Goal: Information Seeking & Learning: Learn about a topic

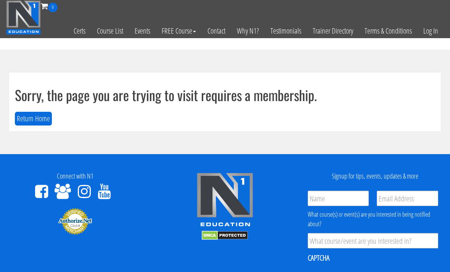
click at [429, 36] on link "Log In" at bounding box center [431, 30] width 26 height 37
click at [429, 29] on link "Log In" at bounding box center [431, 30] width 26 height 37
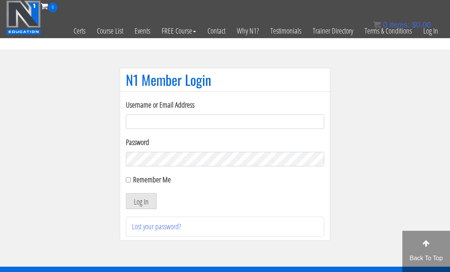
type input "[EMAIL_ADDRESS][DOMAIN_NAME]"
click at [141, 201] on button "Log In" at bounding box center [141, 201] width 31 height 16
click at [139, 205] on button "Log In" at bounding box center [141, 201] width 31 height 16
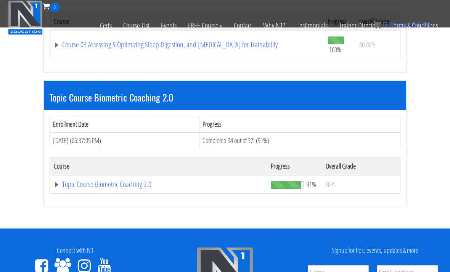
scroll to position [591, 0]
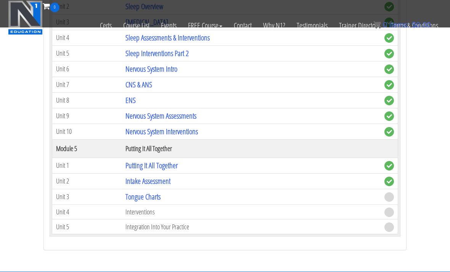
scroll to position [1221, 0]
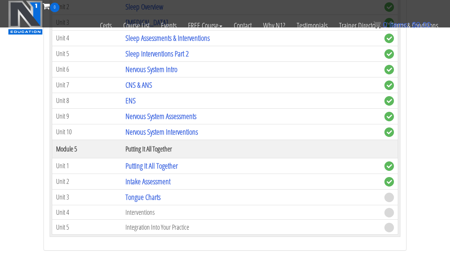
click at [142, 196] on link "Tongue Charts" at bounding box center [143, 197] width 35 height 10
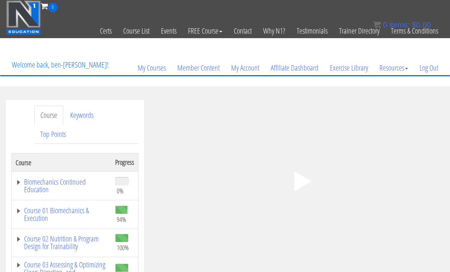
click at [302, 187] on polygon at bounding box center [302, 181] width 17 height 20
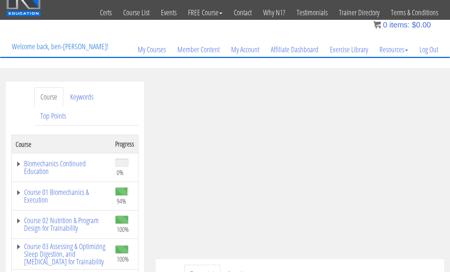
scroll to position [18, 0]
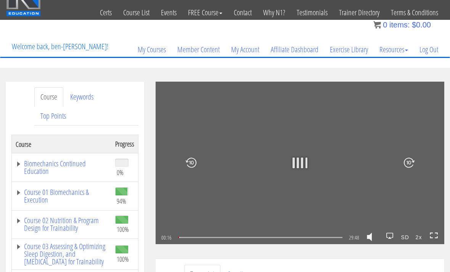
click at [434, 232] on icon at bounding box center [434, 235] width 8 height 6
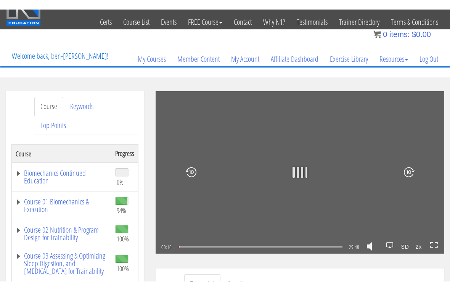
scroll to position [9, 0]
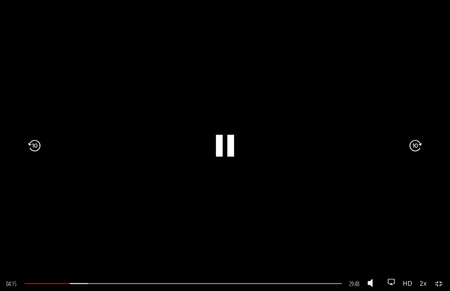
click at [217, 147] on rect at bounding box center [219, 146] width 7 height 22
click at [231, 159] on icon ".fp-color-play{opacity:0.65;}.rect{fill:#fff;}" at bounding box center [225, 145] width 29 height 29
click at [256, 185] on div ".a{fill:#000;opacity:0.65;}.b{fill:#fff;opacity:1.0;} .fp-color-play{opacity:0.…" at bounding box center [225, 145] width 450 height 291
click at [223, 141] on icon ".fp-color-play{opacity:0.65;}.rect{fill:#fff;}" at bounding box center [225, 145] width 55 height 55
click at [219, 141] on icon ".fp-color-play{opacity:0.65;}.rect{fill:#fff;}" at bounding box center [225, 145] width 29 height 29
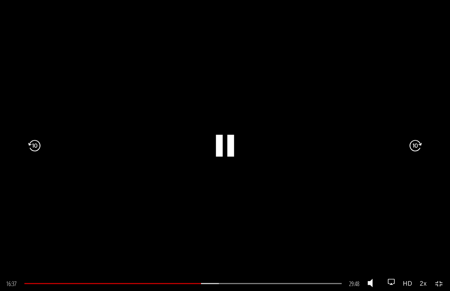
click at [221, 147] on rect at bounding box center [219, 146] width 7 height 22
click at [220, 150] on icon ".fp-color-play{opacity:0.65;}.rect{fill:#fff;}" at bounding box center [225, 145] width 29 height 29
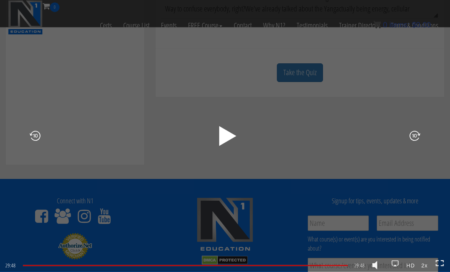
scroll to position [324, 0]
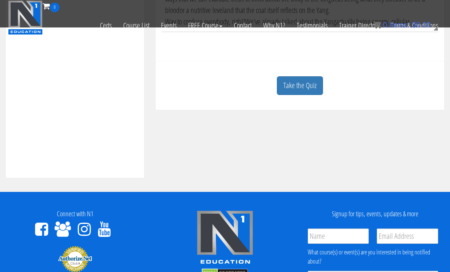
click at [304, 84] on link "Take the Quiz" at bounding box center [300, 85] width 46 height 19
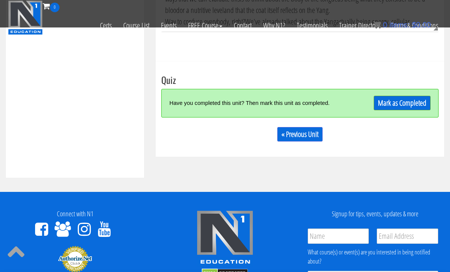
click at [402, 102] on link "Mark as Completed" at bounding box center [402, 103] width 57 height 15
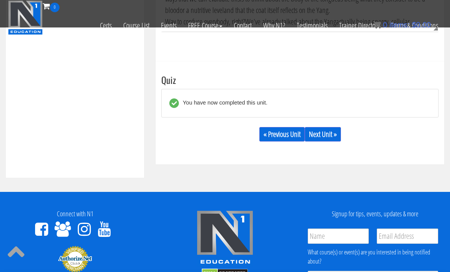
click at [335, 130] on link "Next Unit »" at bounding box center [323, 134] width 36 height 15
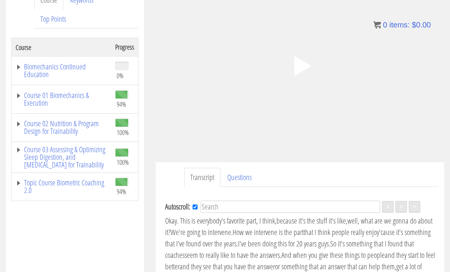
scroll to position [97, 0]
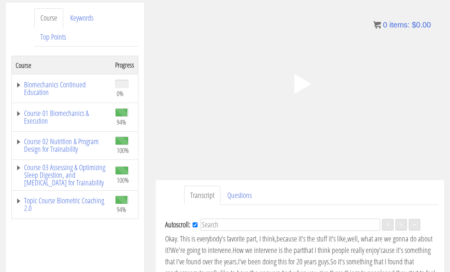
click at [66, 203] on link "Topic Course Biometric Coaching 2.0" at bounding box center [62, 204] width 92 height 15
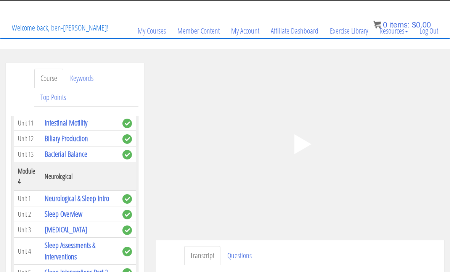
scroll to position [37, 0]
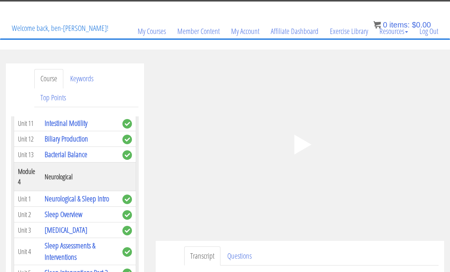
click at [314, 142] on icon ".fp-color-play{opacity:0.65;}.controlbutton{fill:#fff;}" at bounding box center [300, 145] width 48 height 48
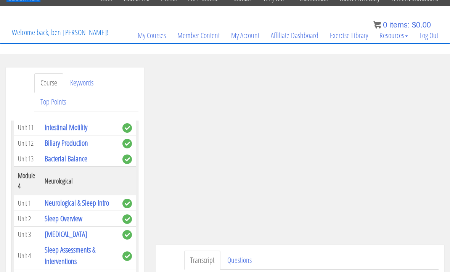
scroll to position [32, 0]
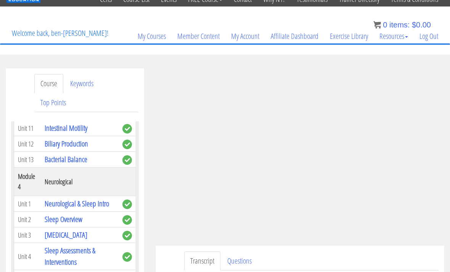
click at [308, 138] on icon ".fp-color-play{opacity:0.65;}.rect{fill:#fff;}" at bounding box center [300, 150] width 48 height 48
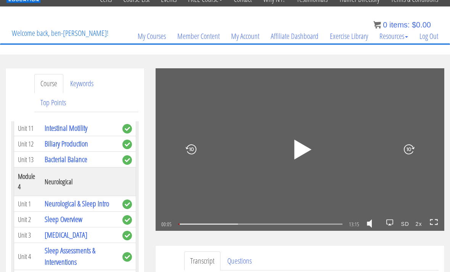
click at [309, 142] on icon ".fp-color-play{opacity:0.65;}.rect{fill:#fff;}" at bounding box center [300, 150] width 26 height 26
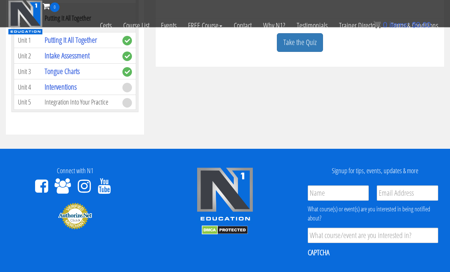
scroll to position [343, 0]
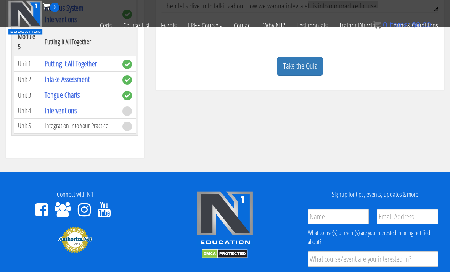
click at [302, 72] on link "Take the Quiz" at bounding box center [300, 66] width 46 height 19
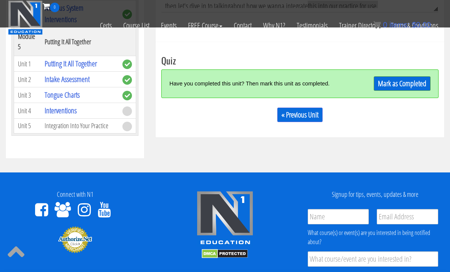
click at [397, 77] on link "Mark as Completed" at bounding box center [402, 83] width 57 height 15
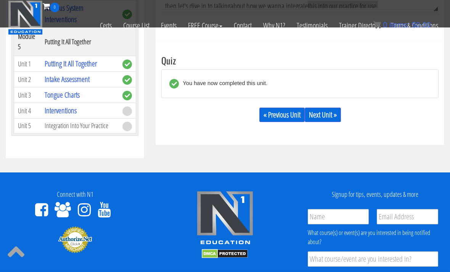
click at [334, 115] on link "Next Unit »" at bounding box center [323, 115] width 36 height 15
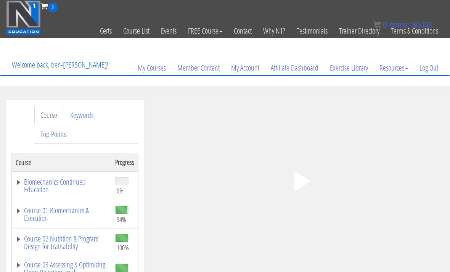
click at [297, 185] on polygon at bounding box center [302, 181] width 17 height 20
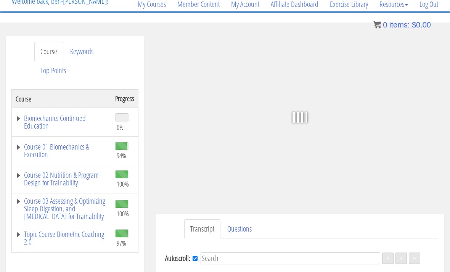
scroll to position [64, 0]
click at [392, 87] on div at bounding box center [404, 118] width 81 height 88
click at [398, 74] on div at bounding box center [404, 118] width 81 height 88
click at [408, 157] on div at bounding box center [404, 118] width 81 height 88
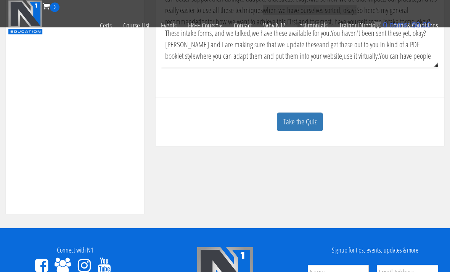
scroll to position [287, 0]
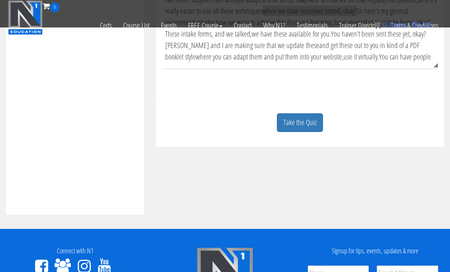
click at [313, 127] on link "Take the Quiz" at bounding box center [300, 122] width 46 height 19
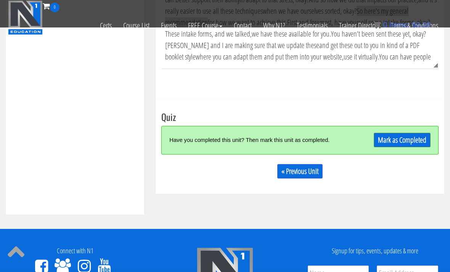
click at [406, 140] on link "Mark as Completed" at bounding box center [402, 140] width 57 height 15
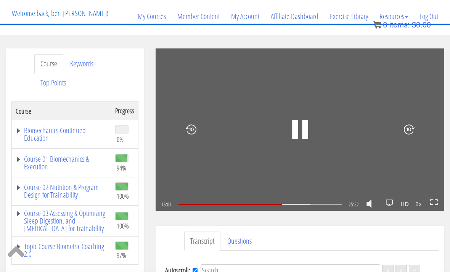
scroll to position [1643, 0]
click at [292, 137] on icon ".fp-color-play{opacity:0.65;}.rect{fill:#fff;}" at bounding box center [300, 130] width 48 height 48
click at [293, 130] on icon ".fp-color-play{opacity:0.65;}.rect{fill:#fff;}" at bounding box center [300, 130] width 26 height 26
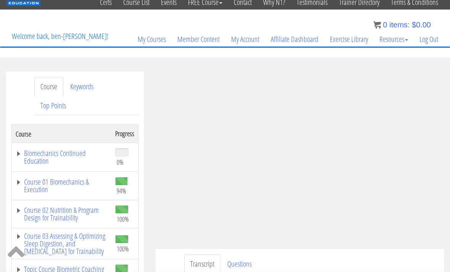
scroll to position [0, 0]
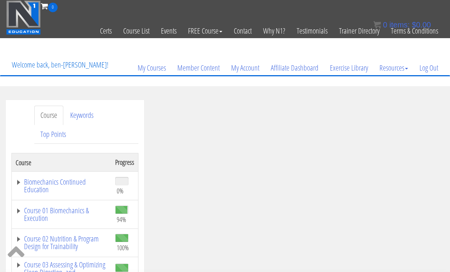
click at [135, 32] on link "Course List" at bounding box center [137, 30] width 38 height 37
